Goal: Information Seeking & Learning: Learn about a topic

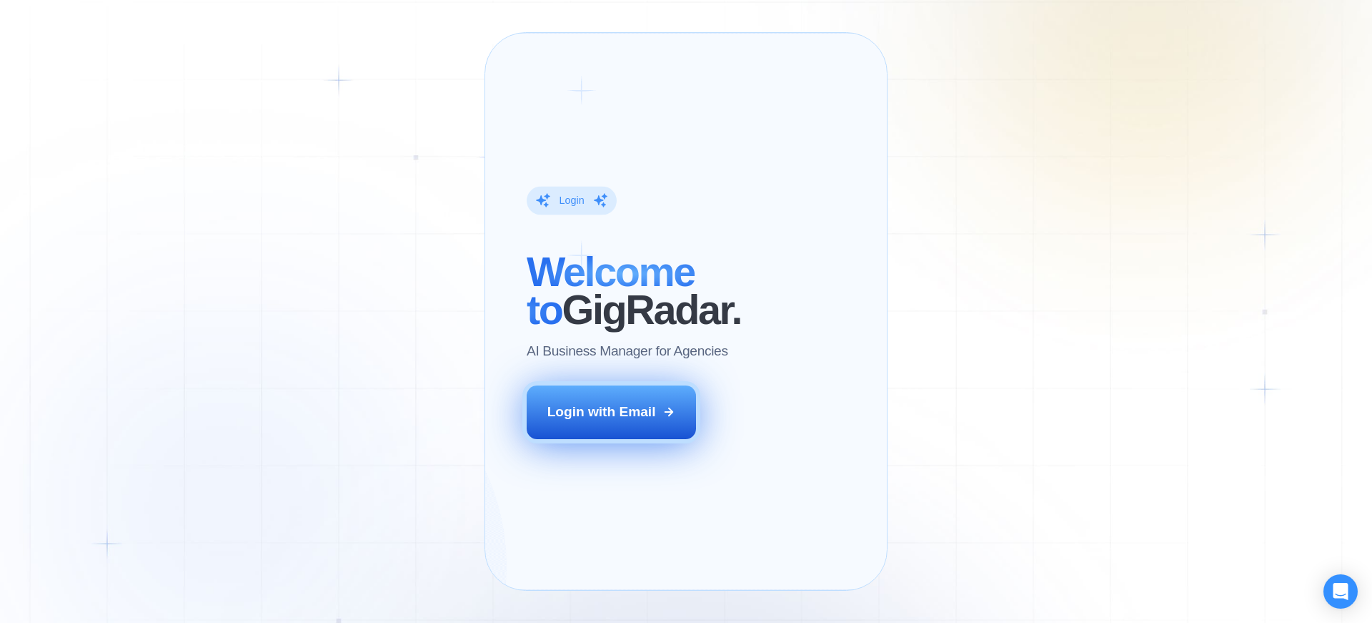
click at [628, 421] on div "Login with Email" at bounding box center [602, 411] width 109 height 19
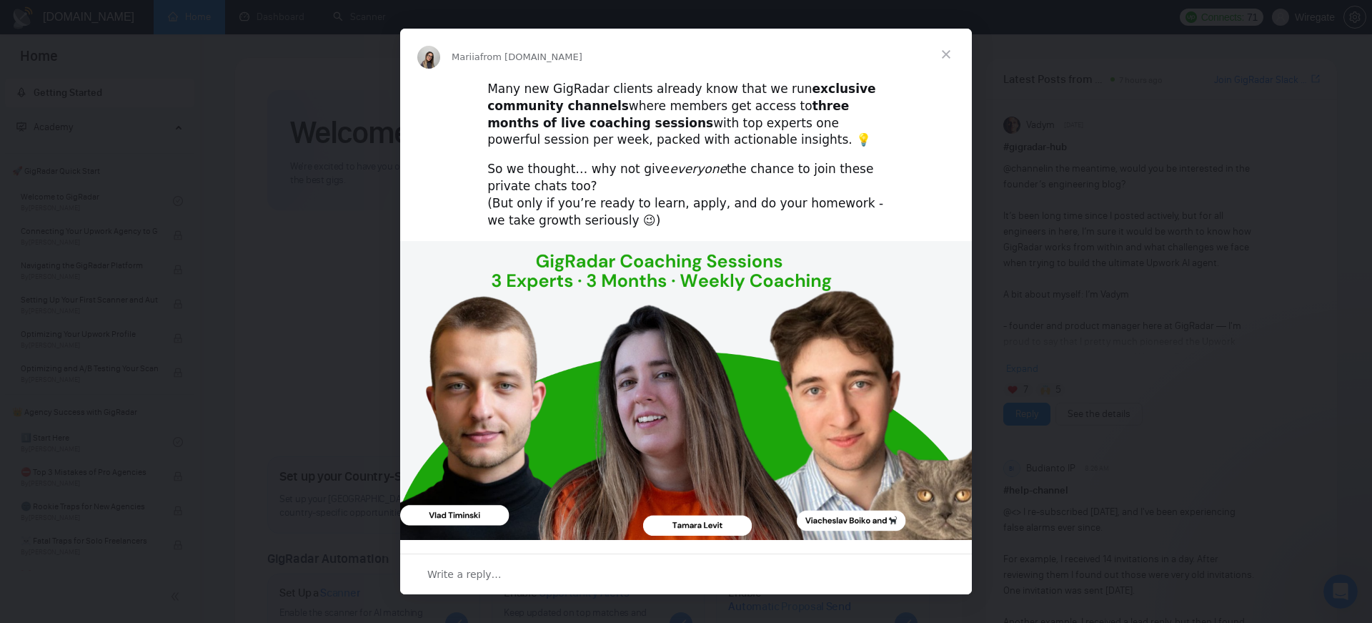
click at [944, 55] on span "Close" at bounding box center [946, 54] width 51 height 51
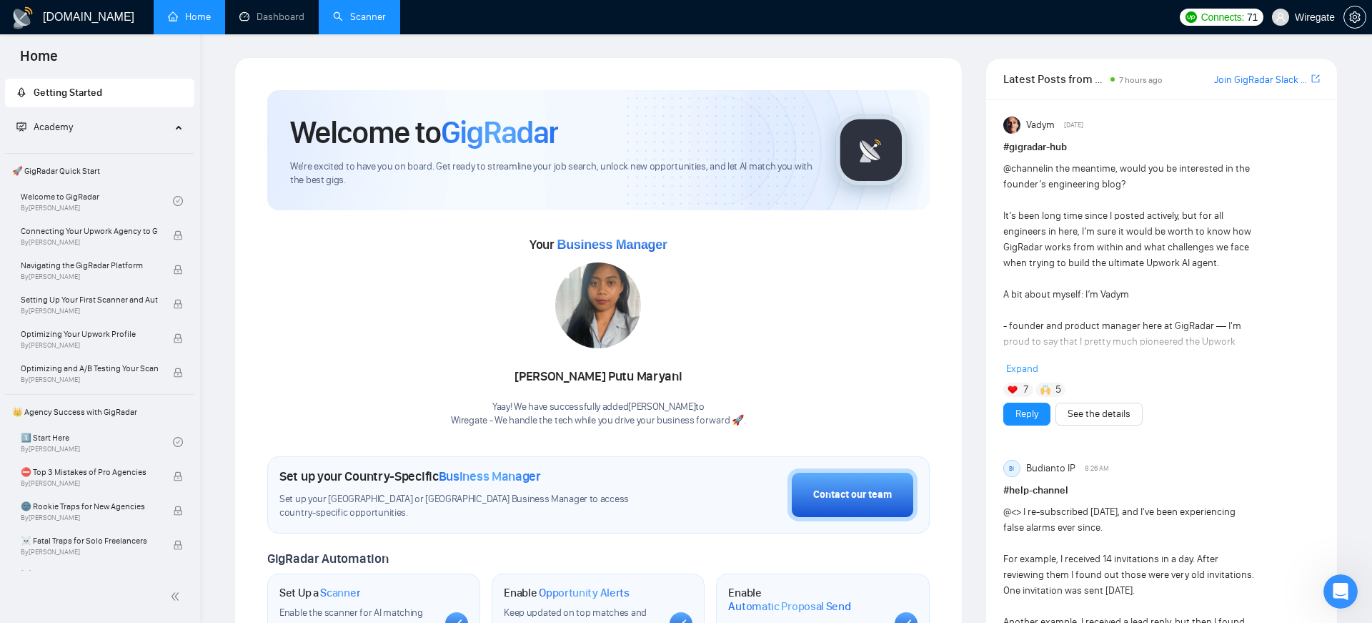
click at [362, 23] on link "Scanner" at bounding box center [359, 17] width 53 height 12
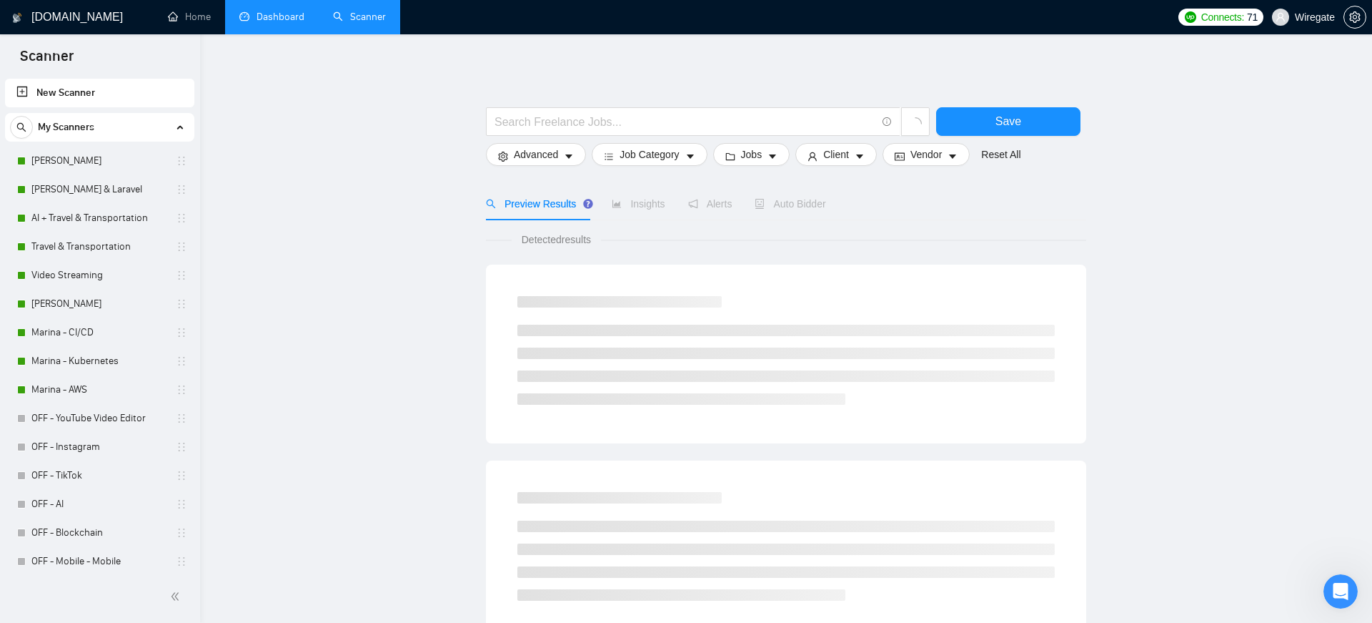
click at [264, 16] on link "Dashboard" at bounding box center [271, 17] width 65 height 12
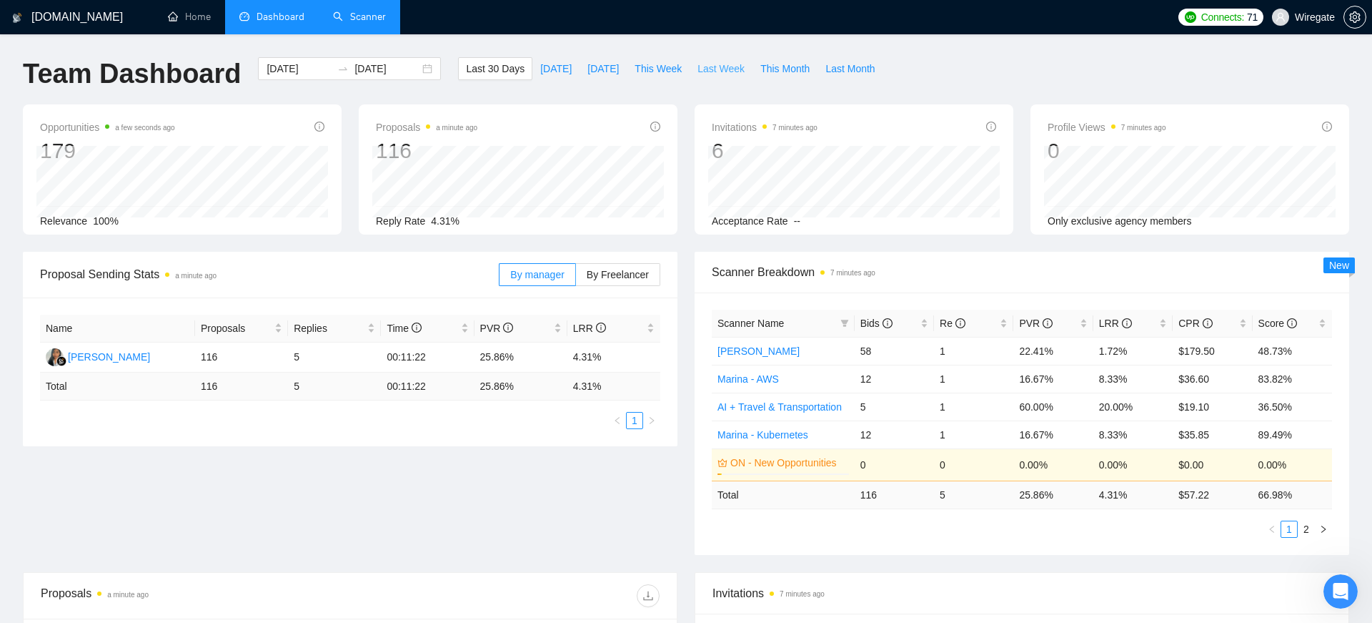
click at [724, 69] on span "Last Week" at bounding box center [721, 69] width 47 height 16
type input "[DATE]"
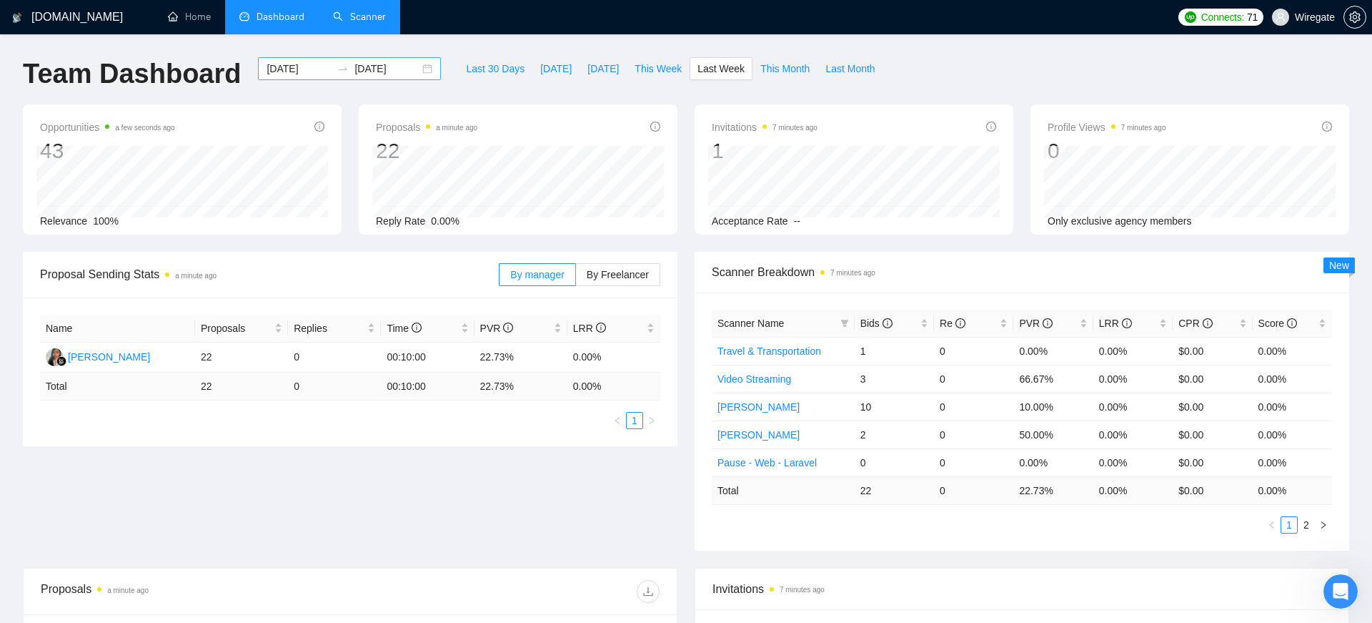
click at [417, 69] on div "[DATE] [DATE]" at bounding box center [349, 68] width 183 height 23
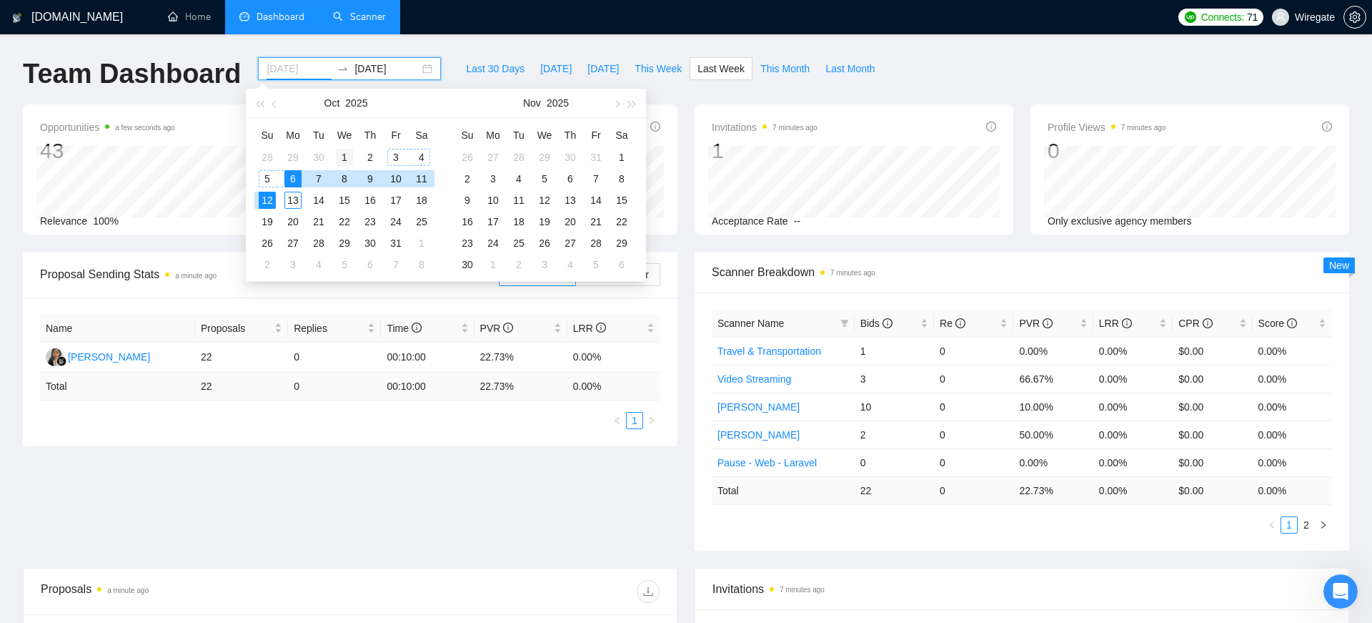
type input "[DATE]"
click at [341, 152] on div "1" at bounding box center [344, 157] width 17 height 17
type input "[DATE]"
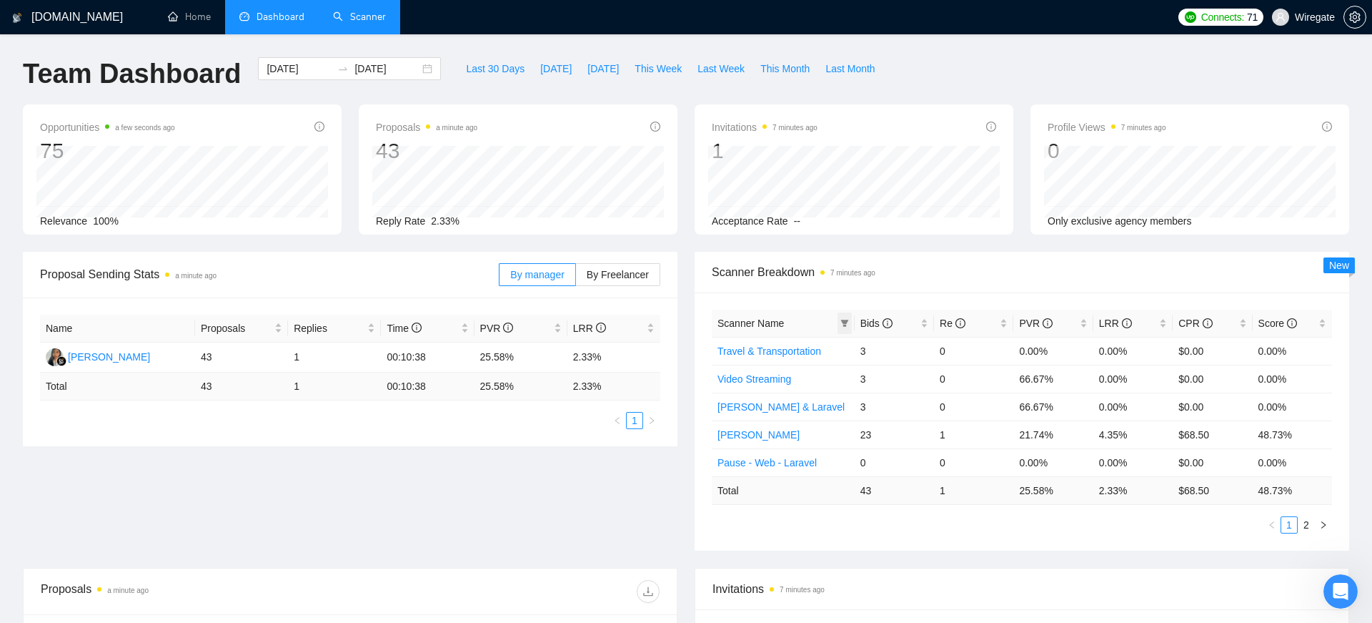
click at [845, 322] on icon "filter" at bounding box center [845, 323] width 8 height 7
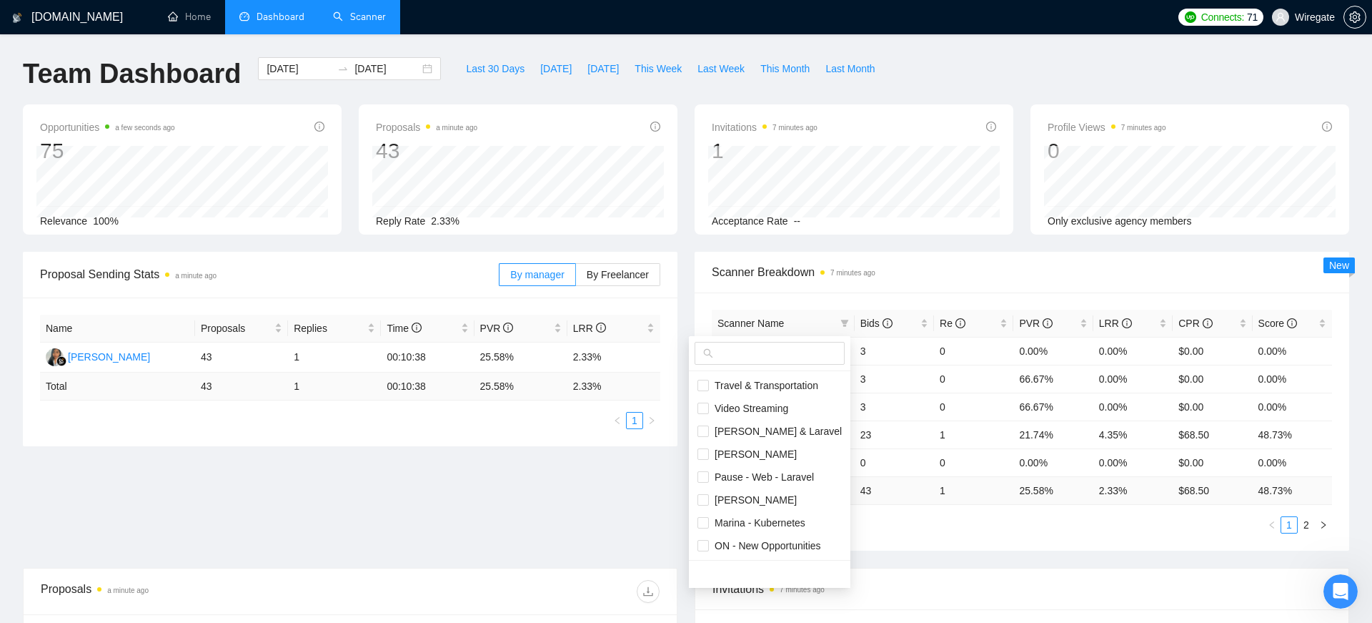
click at [913, 274] on span "Scanner Breakdown 7 minutes ago" at bounding box center [1022, 272] width 620 height 18
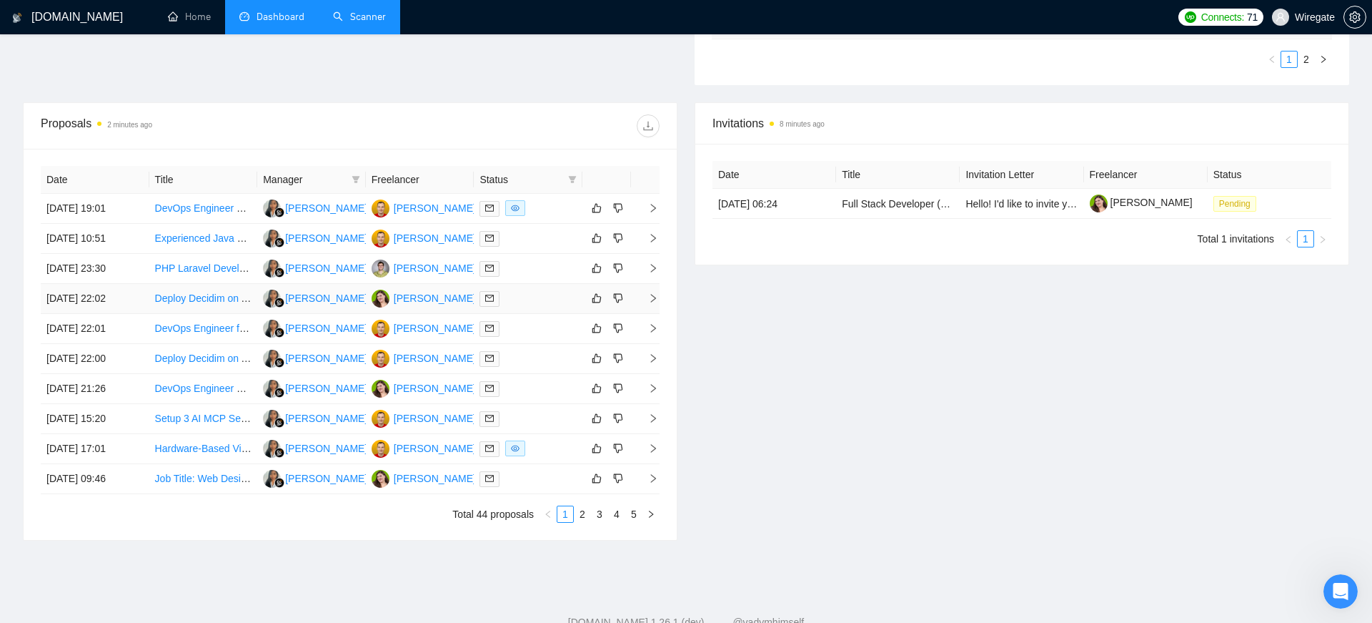
scroll to position [467, 0]
click at [187, 387] on link "DevOps Engineer – DigitalOcean / WSO2 / Elastic / Grafana Setup" at bounding box center [303, 386] width 297 height 11
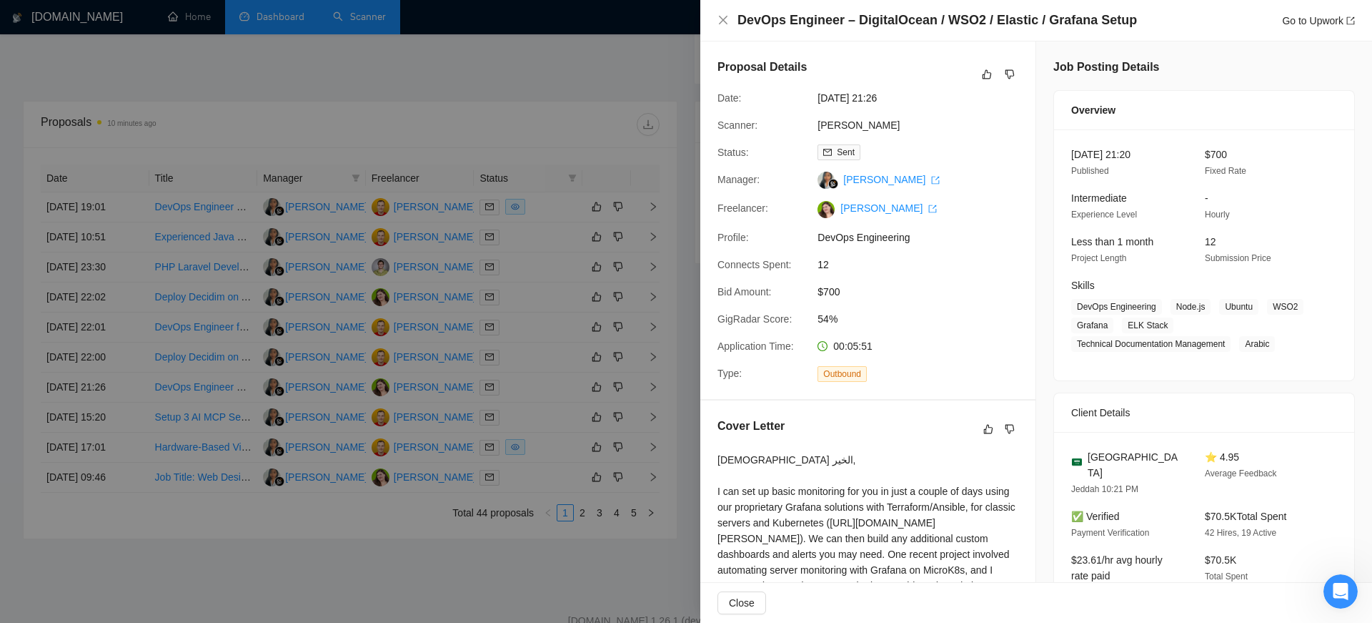
click at [447, 101] on div at bounding box center [686, 311] width 1372 height 623
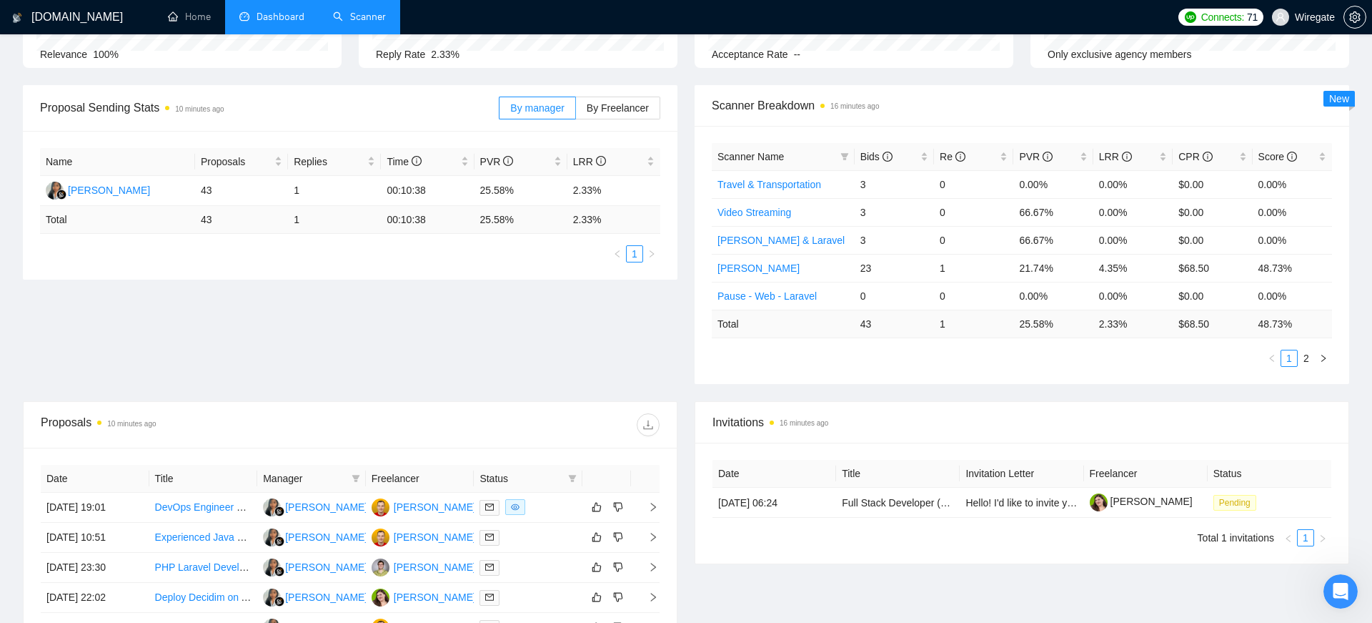
scroll to position [259, 0]
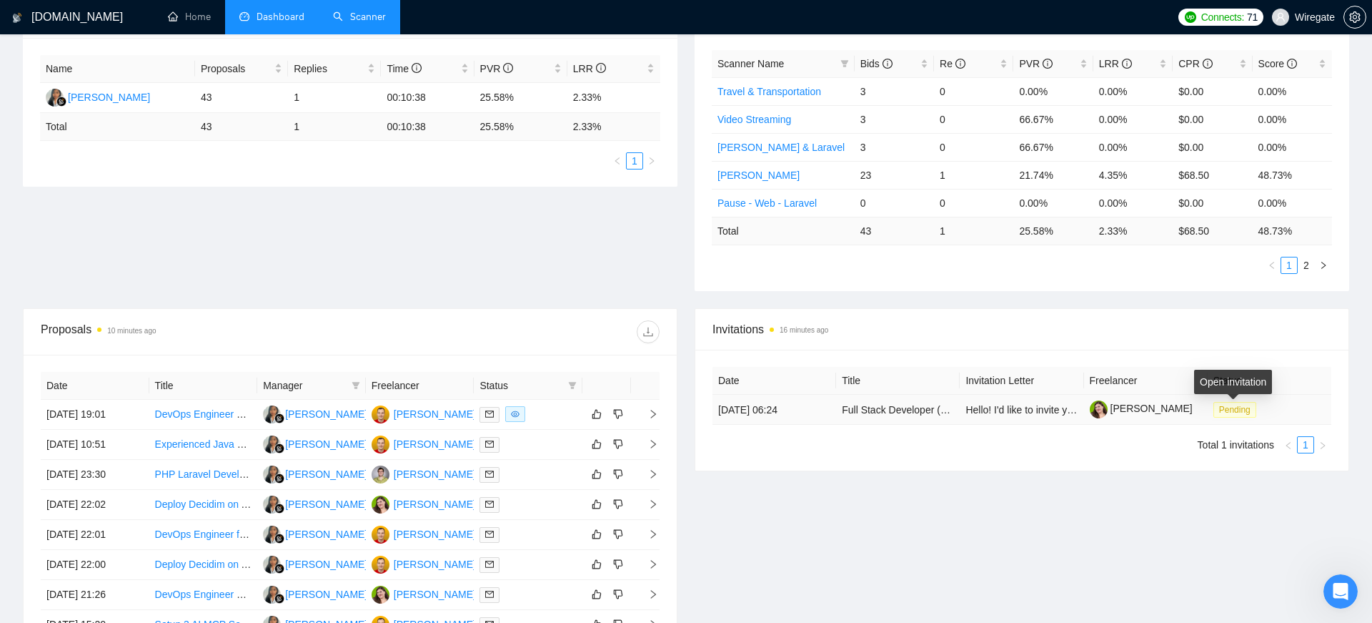
click at [1222, 409] on span "Pending" at bounding box center [1235, 410] width 43 height 16
click at [1043, 491] on div "Invitations 17 minutes ago Date Title Invitation Letter Freelancer Status [DATE…" at bounding box center [1022, 527] width 672 height 438
click at [1232, 411] on span "Pending" at bounding box center [1235, 410] width 43 height 16
